Goal: Task Accomplishment & Management: Use online tool/utility

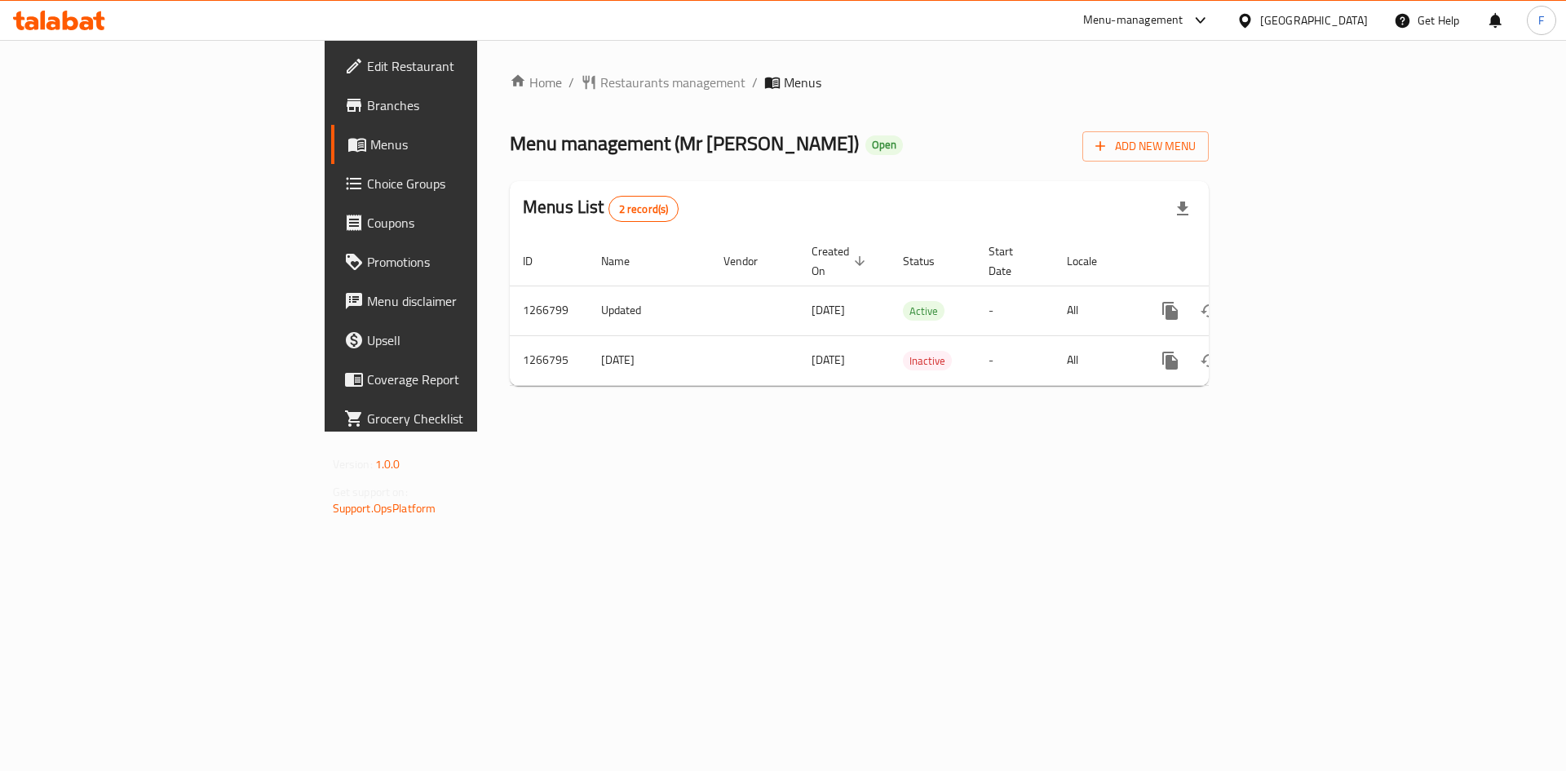
click at [367, 110] on span "Branches" at bounding box center [470, 105] width 206 height 20
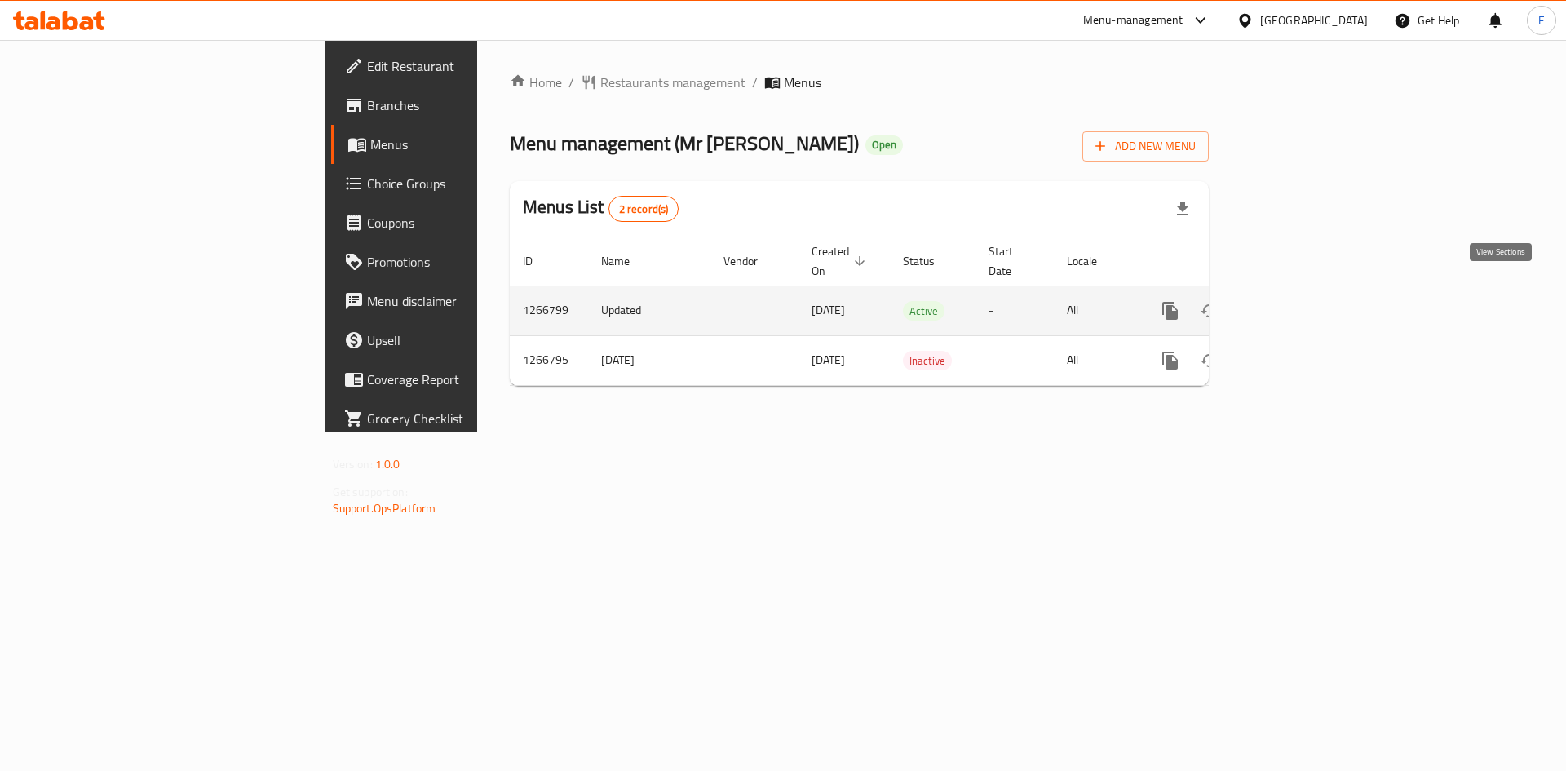
click at [1298, 301] on icon "enhanced table" at bounding box center [1288, 311] width 20 height 20
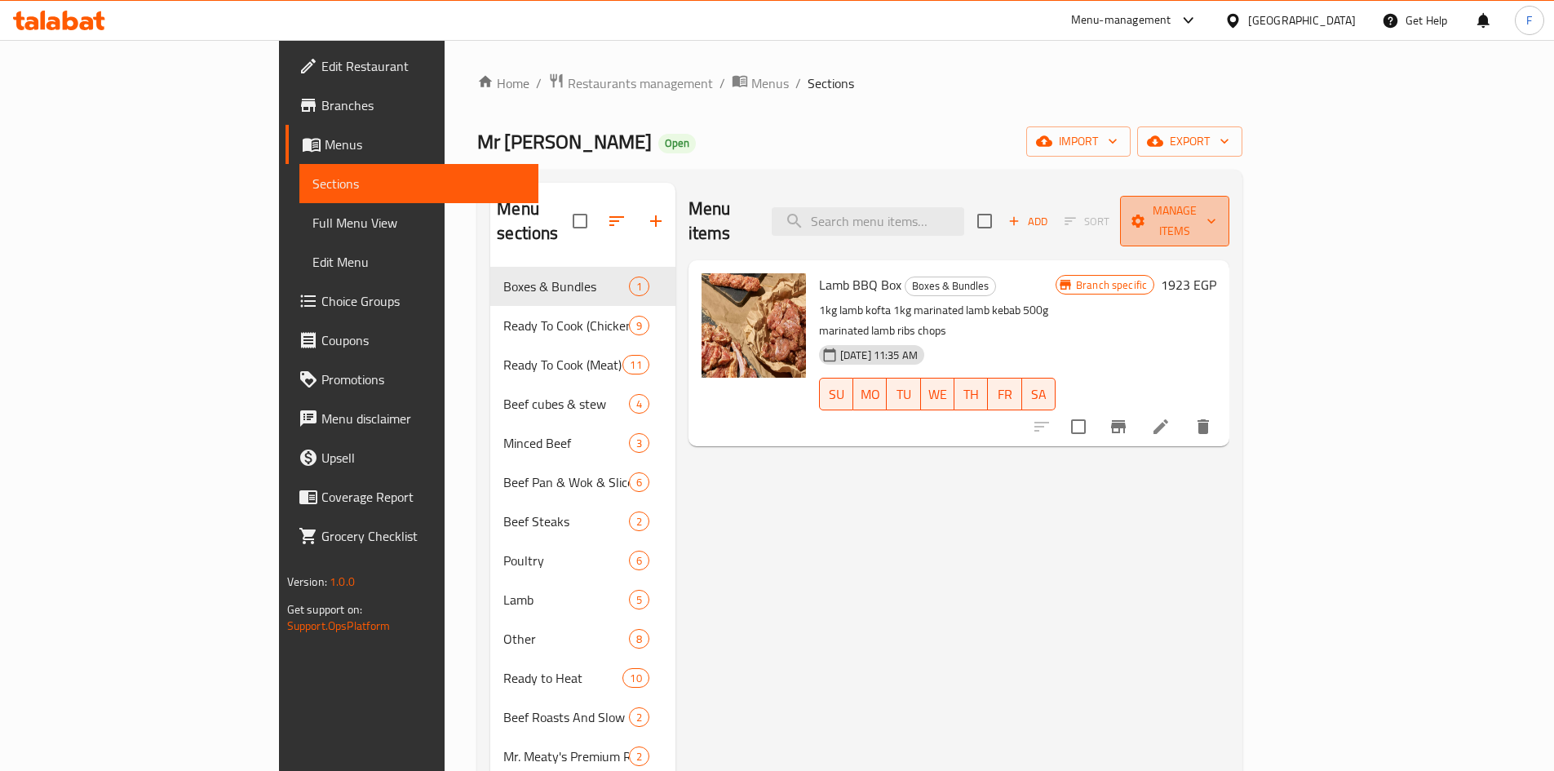
click at [1216, 201] on span "Manage items" at bounding box center [1174, 221] width 83 height 41
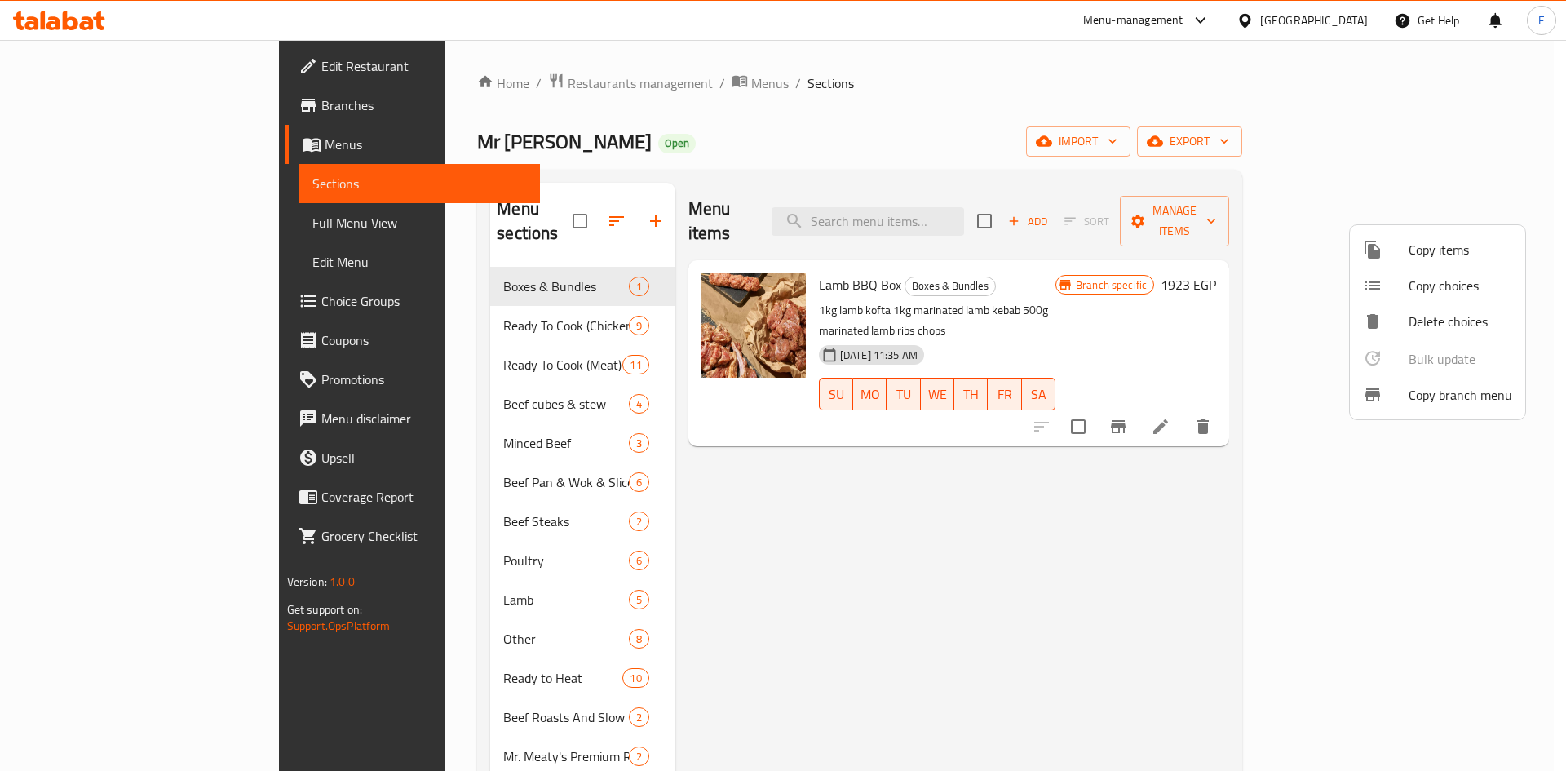
click at [1422, 396] on span "Copy branch menu" at bounding box center [1460, 395] width 104 height 20
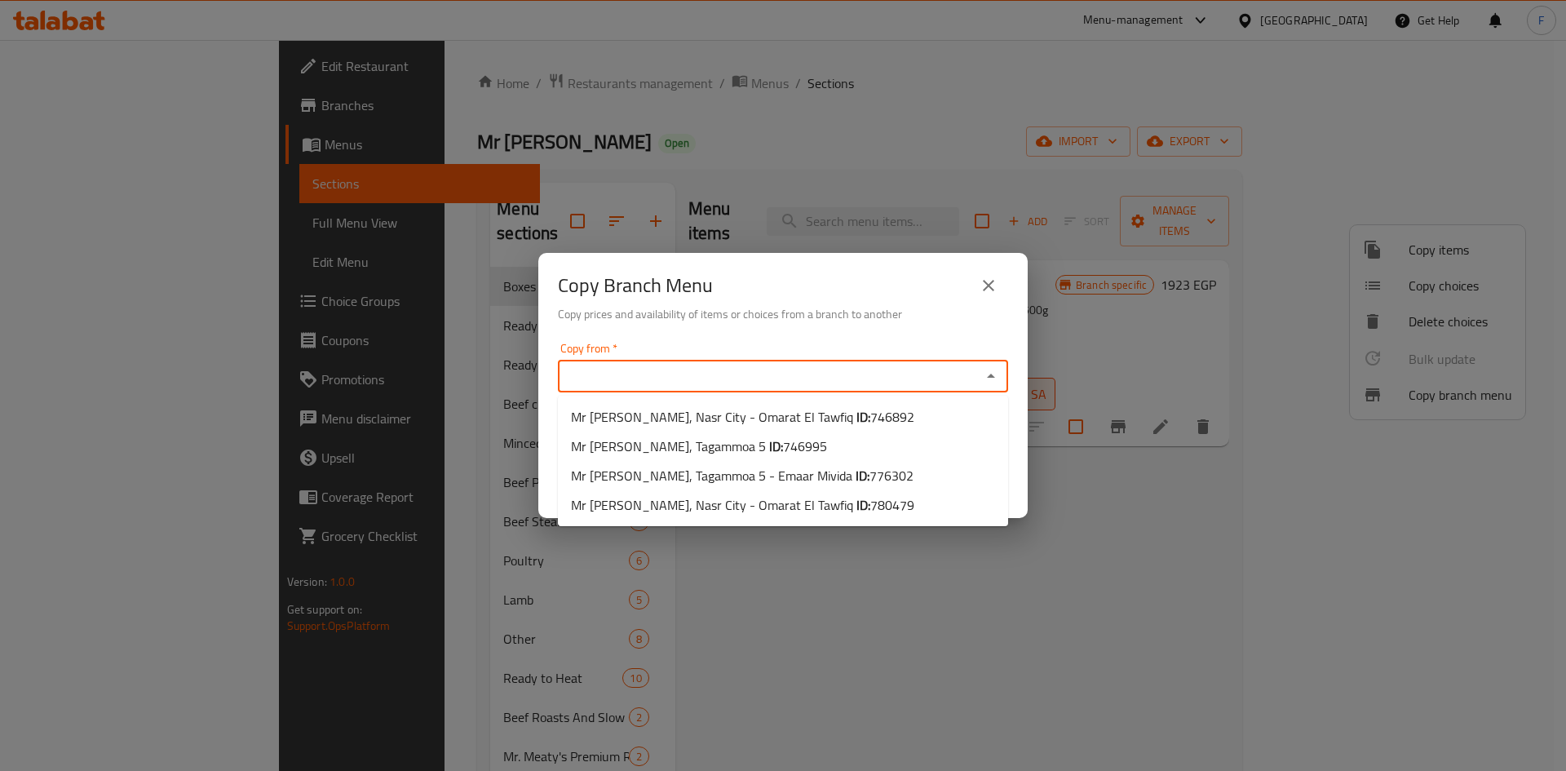
click at [807, 376] on input "Copy from   *" at bounding box center [769, 376] width 413 height 23
click at [856, 475] on b "ID:" at bounding box center [863, 475] width 14 height 24
type input "Mr [PERSON_NAME], Tagammoa 5 - Emaar Mivida"
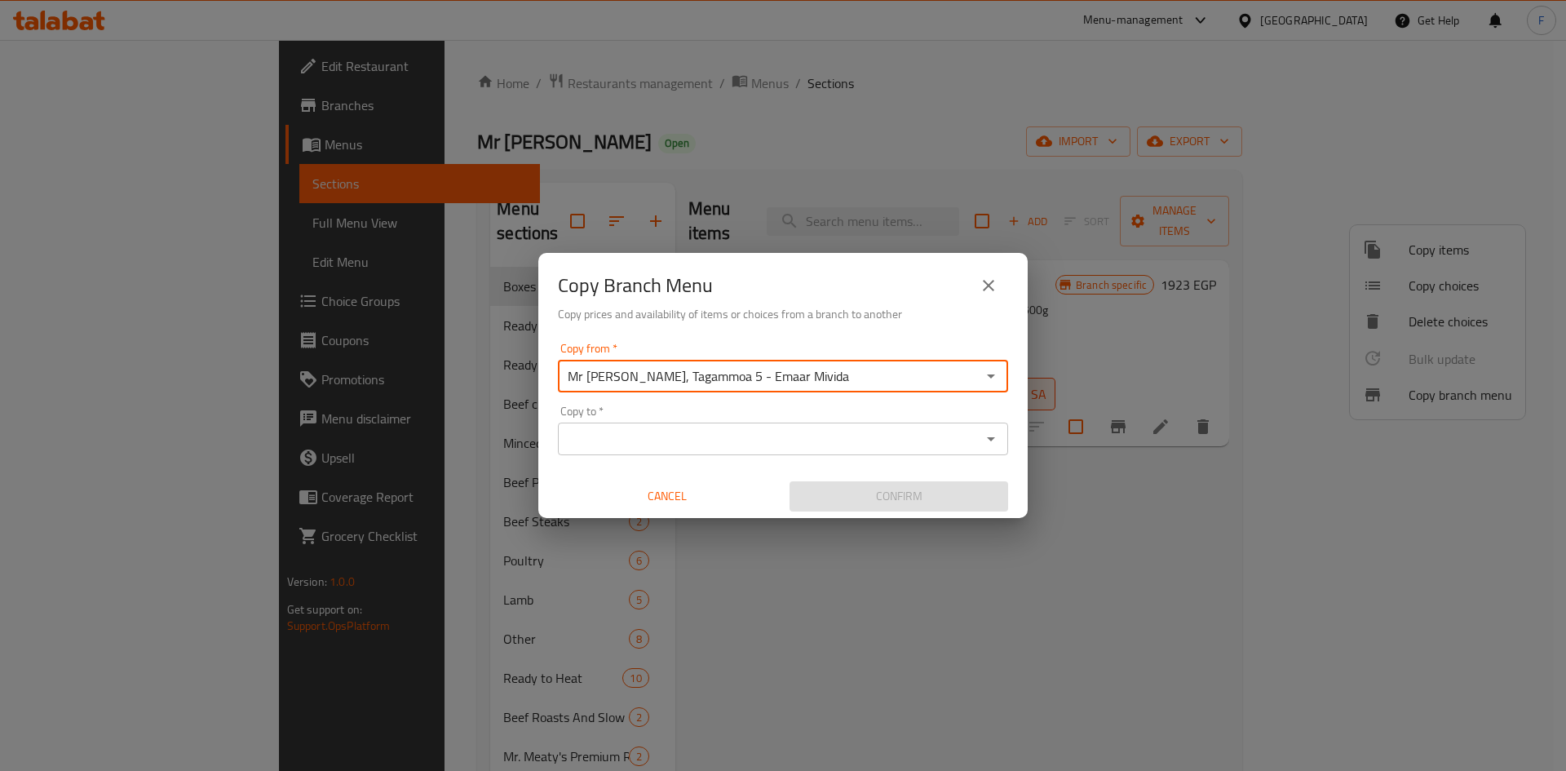
click at [804, 429] on input "Copy to   *" at bounding box center [769, 438] width 413 height 23
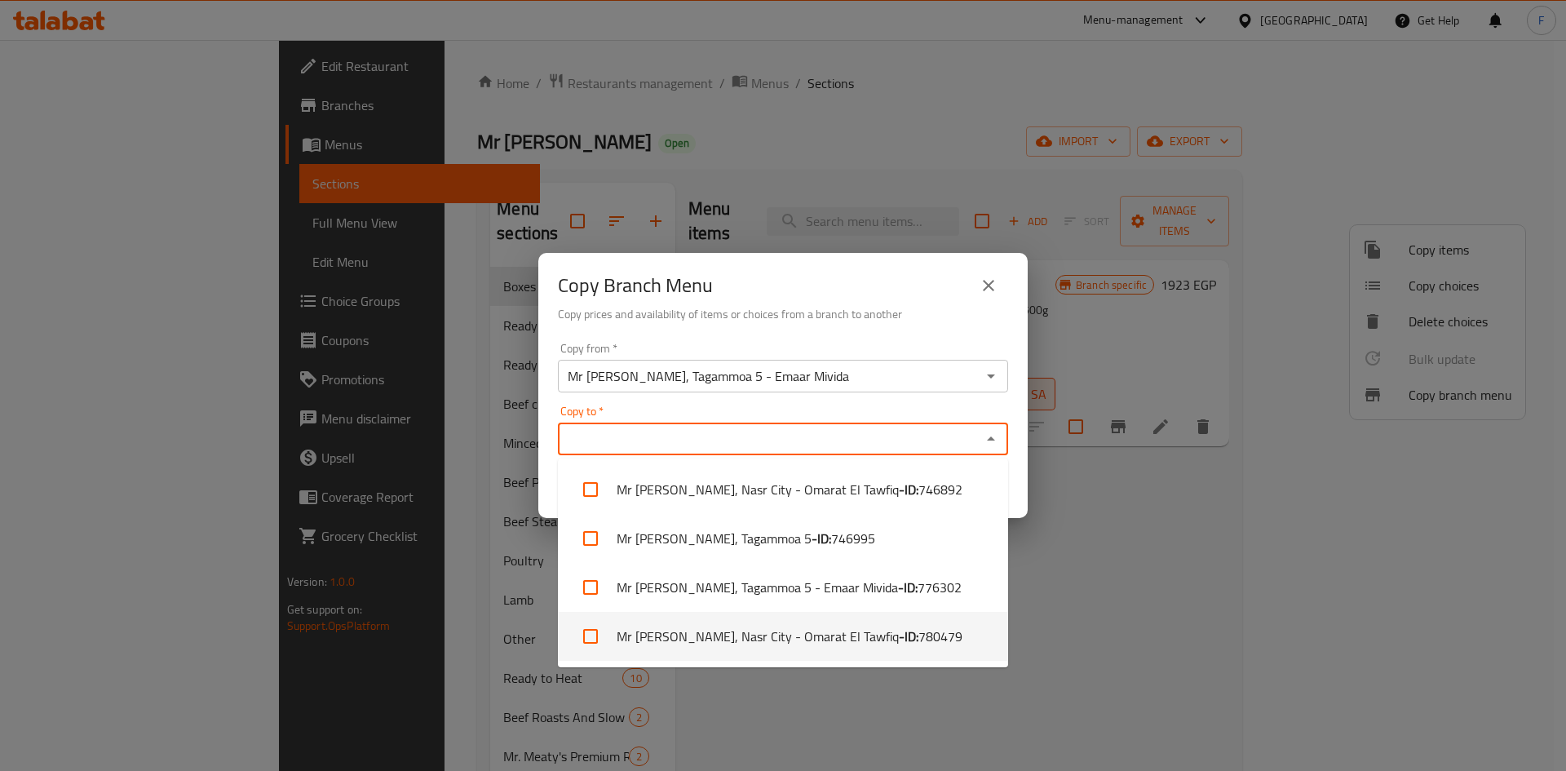
click at [803, 639] on li "Mr [PERSON_NAME], Nasr City - Omarat El Tawfiq - ID: 780479" at bounding box center [783, 636] width 450 height 49
click at [897, 635] on li "Mr [PERSON_NAME], Nasr City - Omarat El Tawfiq - ID: 780479" at bounding box center [783, 636] width 450 height 49
click at [918, 642] on span "780479" at bounding box center [940, 636] width 44 height 20
checkbox input "true"
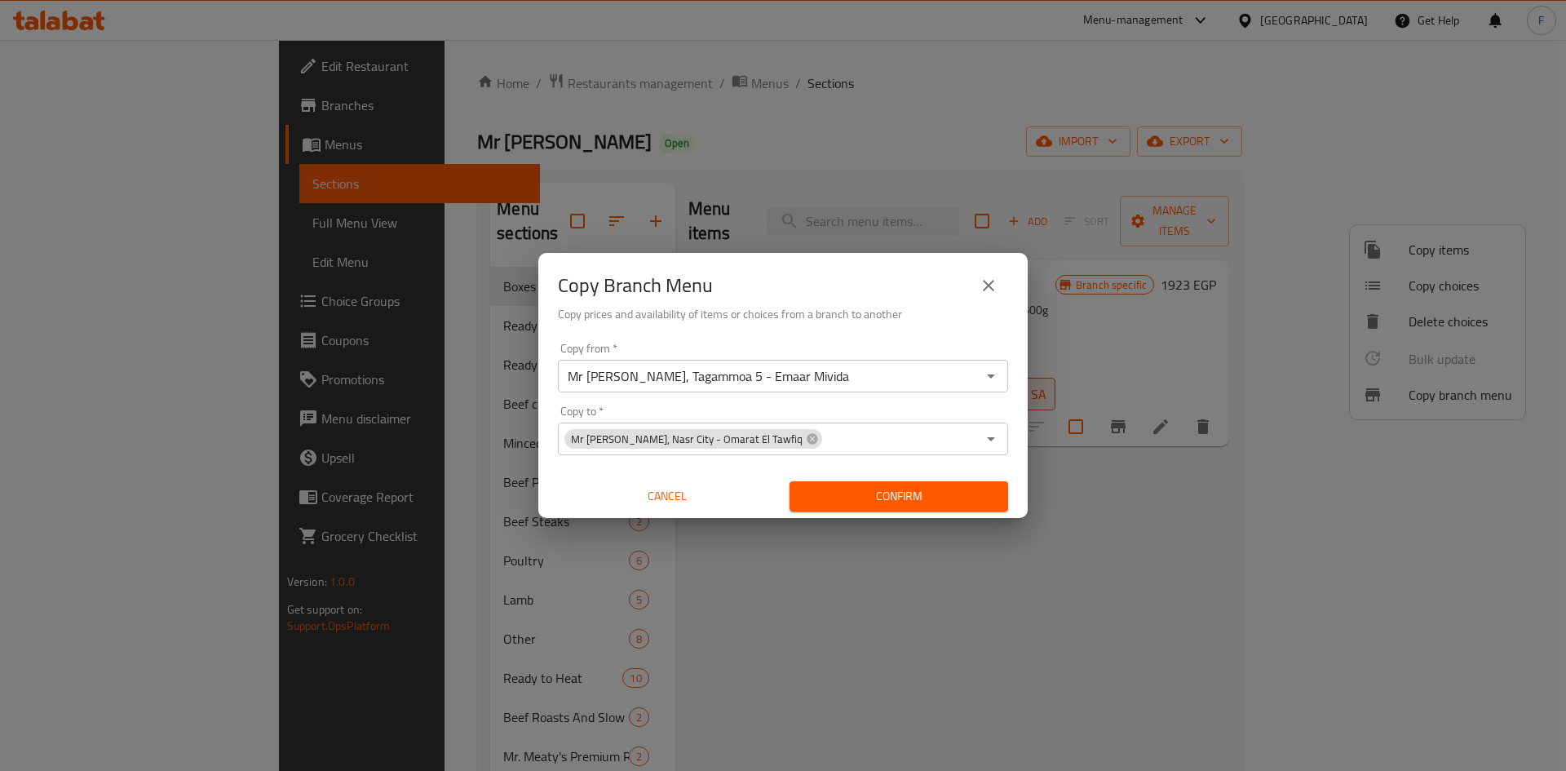
click at [1149, 555] on div "Copy Branch Menu Copy prices and availability of items or choices from a branch…" at bounding box center [783, 385] width 1566 height 771
click at [934, 496] on span "Confirm" at bounding box center [899, 496] width 192 height 20
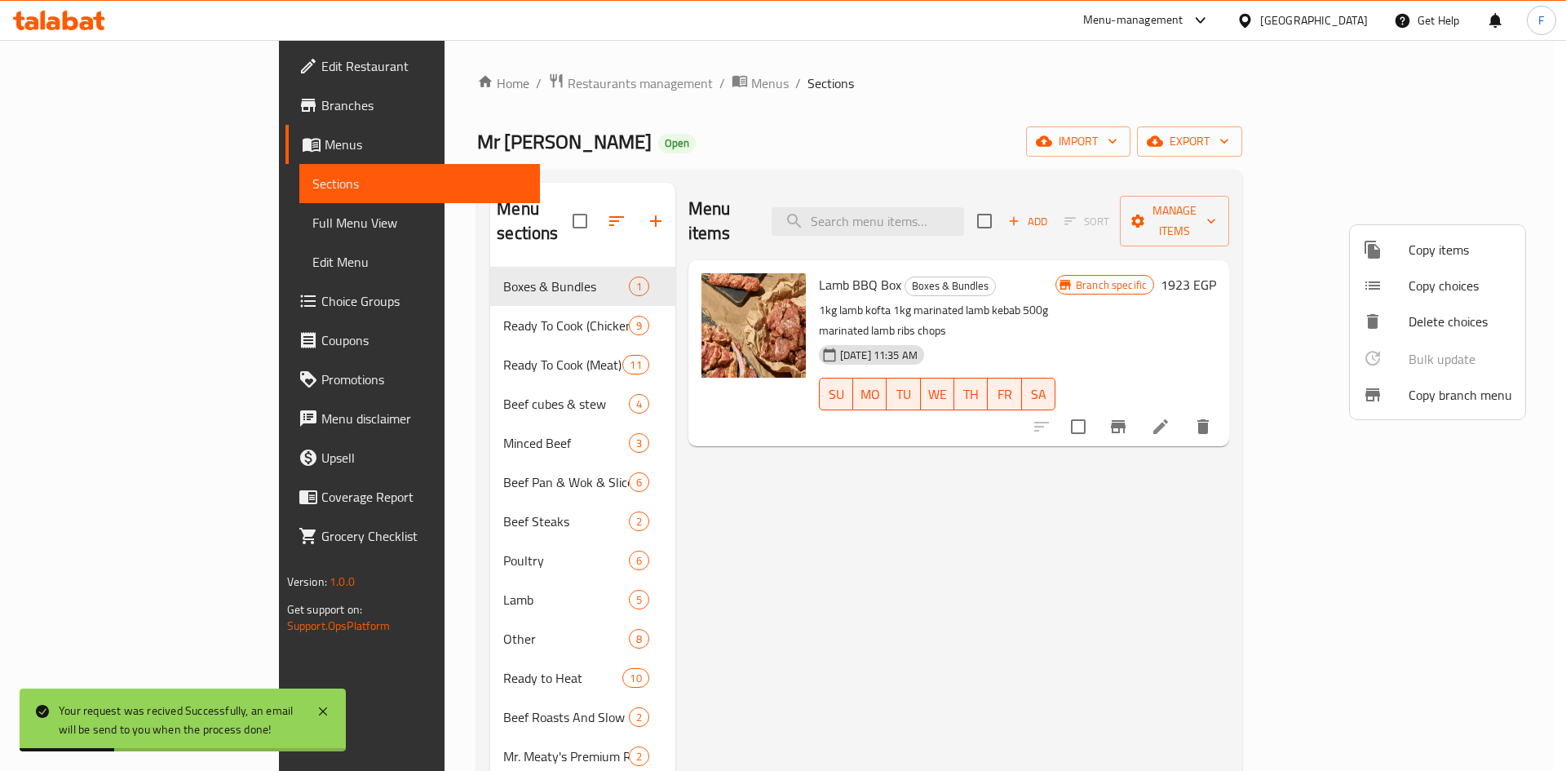
scroll to position [228, 0]
